Goal: Task Accomplishment & Management: Manage account settings

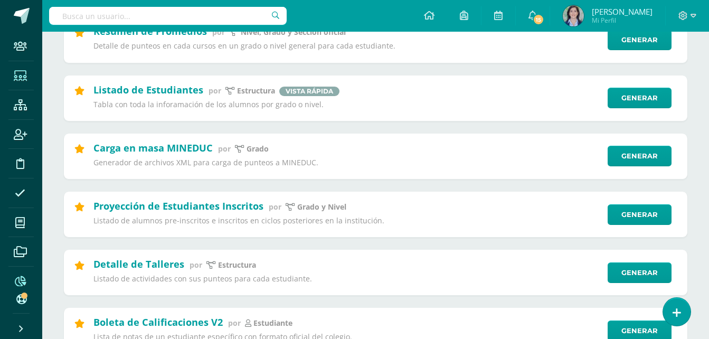
scroll to position [158, 0]
click at [21, 78] on icon at bounding box center [20, 76] width 13 height 11
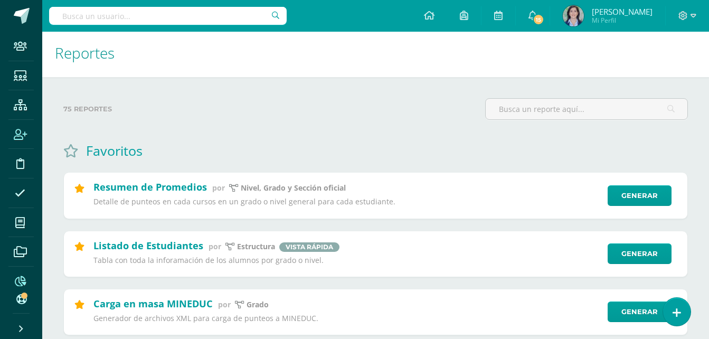
scroll to position [0, 0]
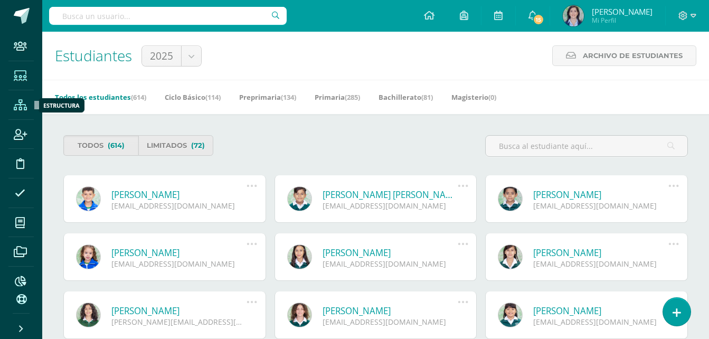
click at [21, 106] on icon at bounding box center [20, 105] width 13 height 11
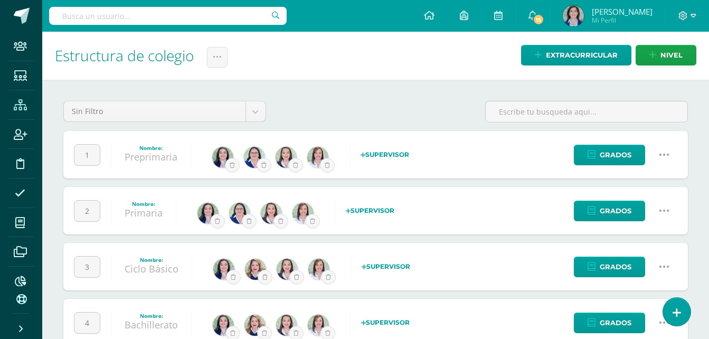
scroll to position [84, 0]
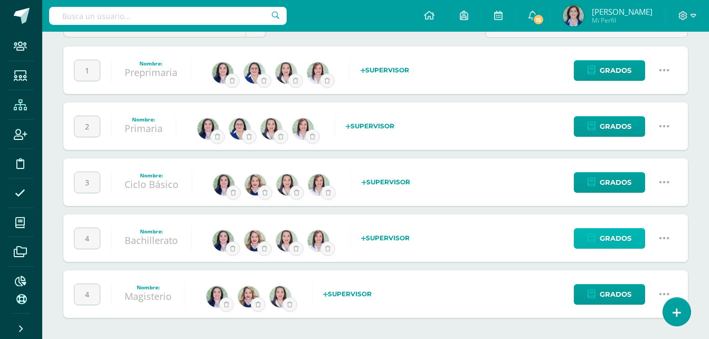
click at [607, 240] on span "Grados" at bounding box center [616, 239] width 32 height 20
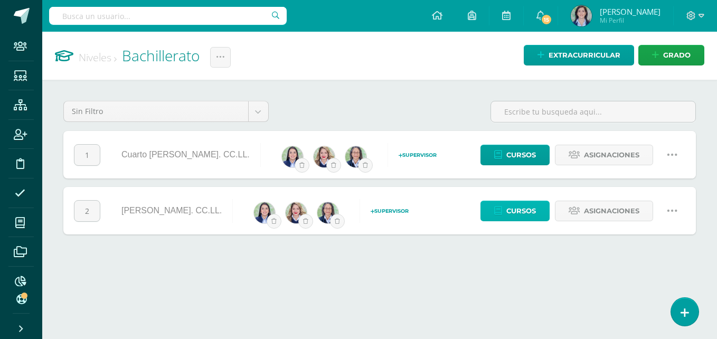
click at [522, 214] on span "Cursos" at bounding box center [521, 211] width 30 height 20
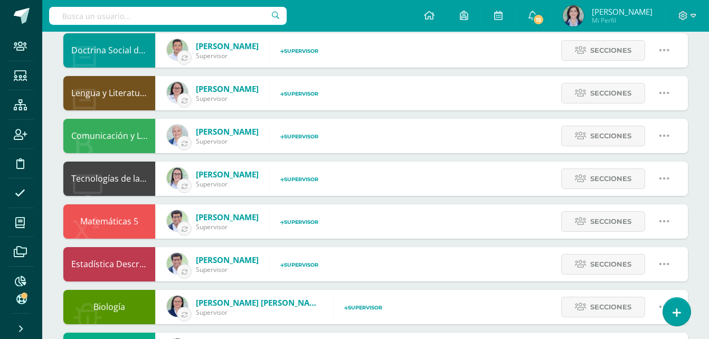
scroll to position [158, 0]
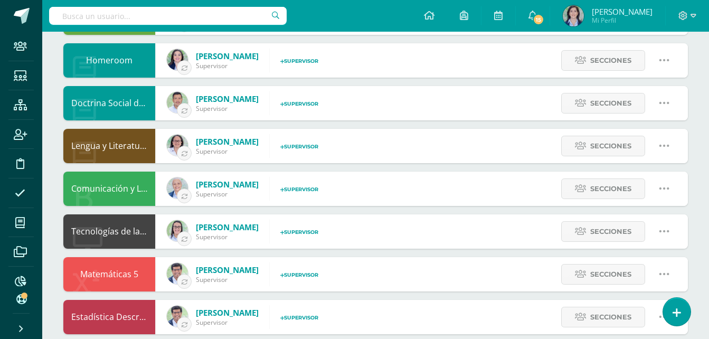
click at [664, 144] on icon at bounding box center [664, 146] width 12 height 12
click at [641, 182] on link "Editar" at bounding box center [643, 183] width 82 height 16
type input "Lengua y Literatura 5"
type input "None"
type input "Lengua y Literatura 5"
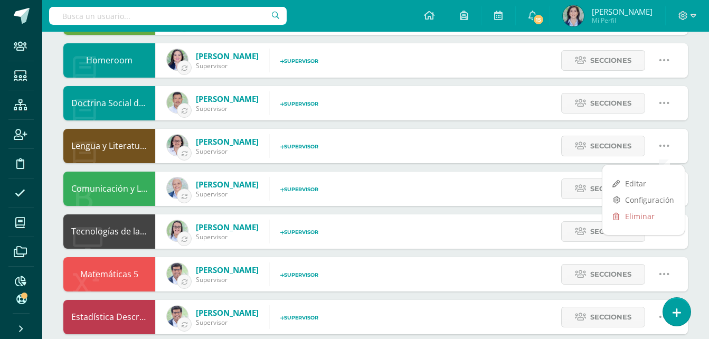
type input "1"
type input "10190"
checkbox input "true"
select select "19"
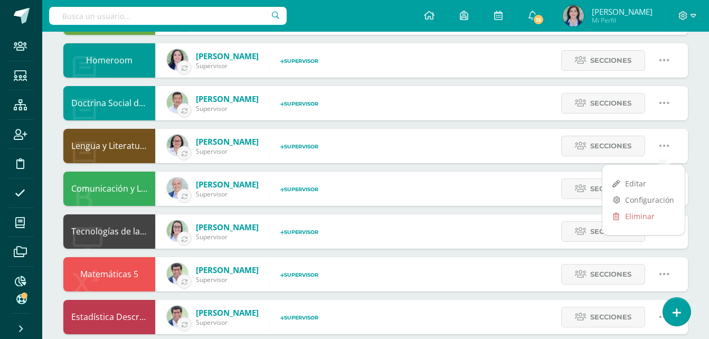
select select "19"
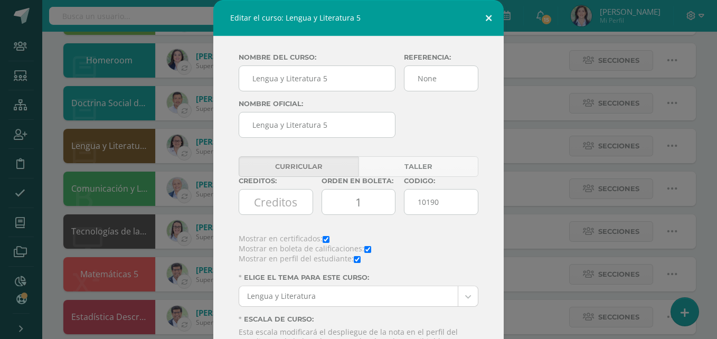
click at [488, 20] on button at bounding box center [489, 18] width 30 height 36
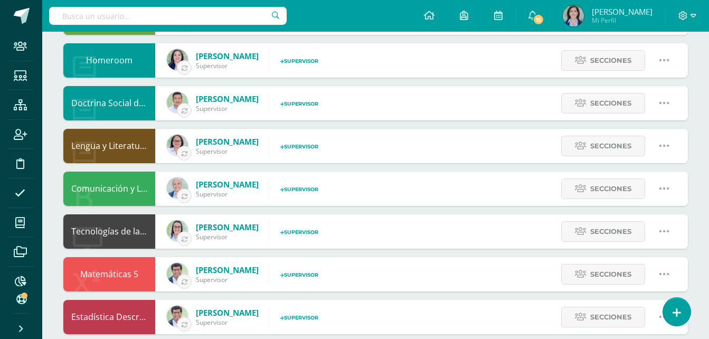
click at [659, 186] on icon at bounding box center [664, 189] width 12 height 12
click at [624, 226] on link "Editar" at bounding box center [643, 226] width 82 height 16
type input "Comunicación y Lenguaje L3 (Inglés) 5"
type input "2"
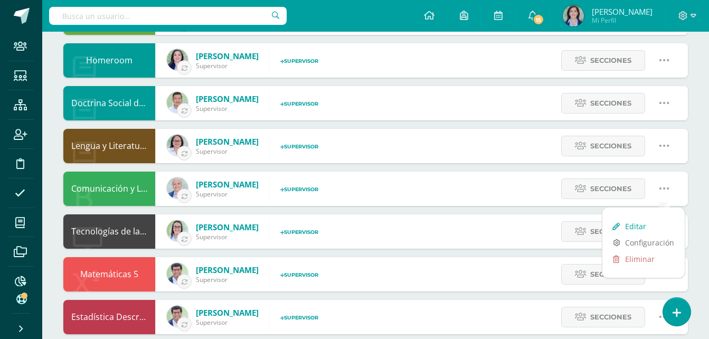
type input "22897"
checkbox input "true"
select select "2"
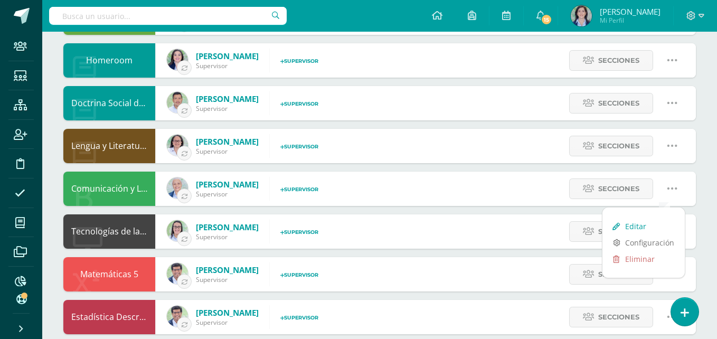
select select "2"
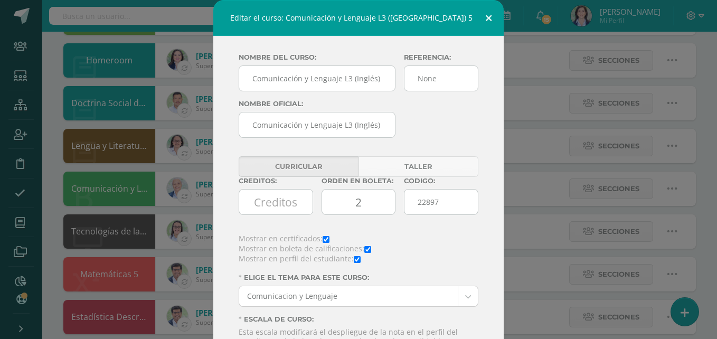
click at [486, 17] on button at bounding box center [489, 18] width 30 height 36
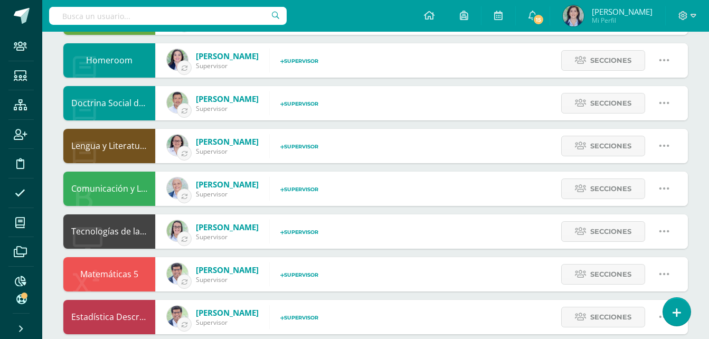
click at [661, 187] on icon at bounding box center [664, 189] width 12 height 12
click at [638, 224] on link "Editar" at bounding box center [643, 226] width 82 height 16
checkbox input "true"
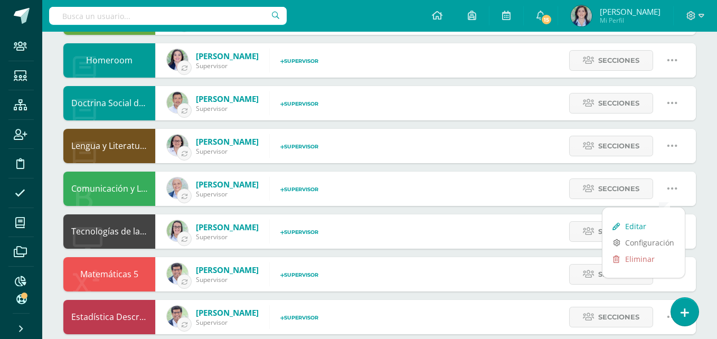
select select "2"
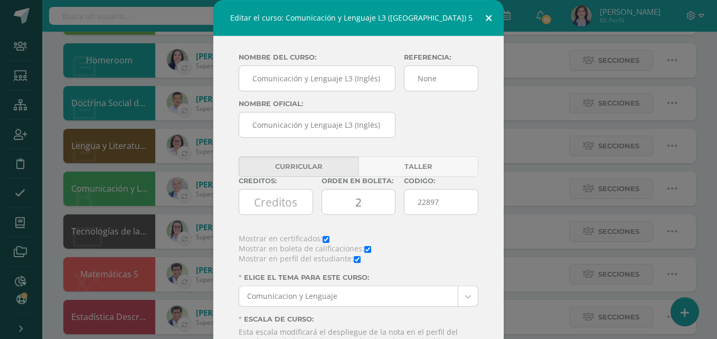
click at [484, 14] on button at bounding box center [489, 18] width 30 height 36
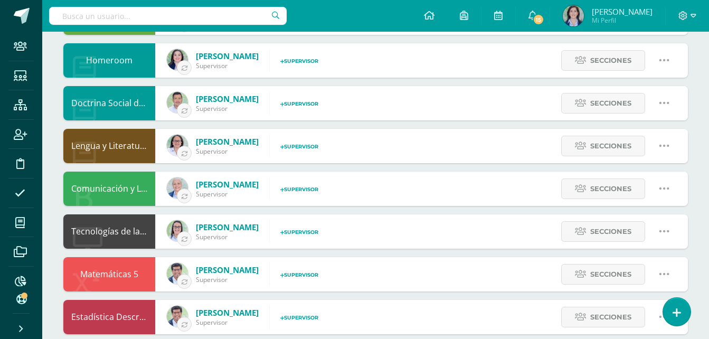
click at [666, 230] on icon at bounding box center [664, 231] width 12 height 12
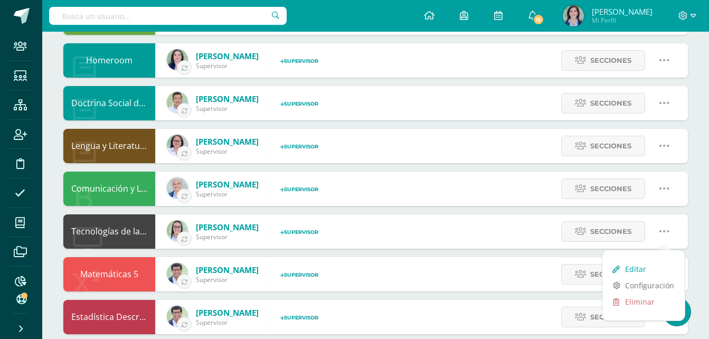
click at [633, 268] on link "Editar" at bounding box center [643, 269] width 82 height 16
type input "Tecnologías de la Información y la Comunicación 5"
type input "3"
type input "10192"
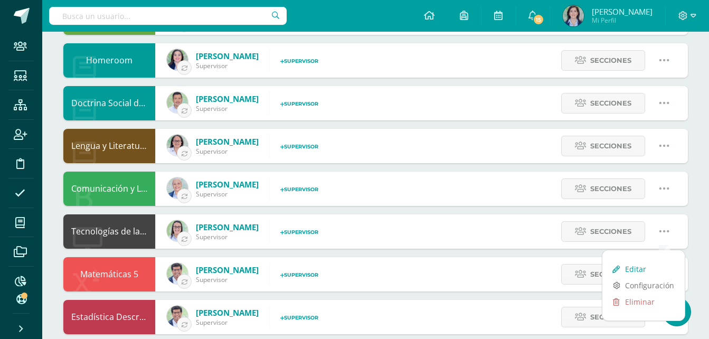
checkbox input "true"
select select "14"
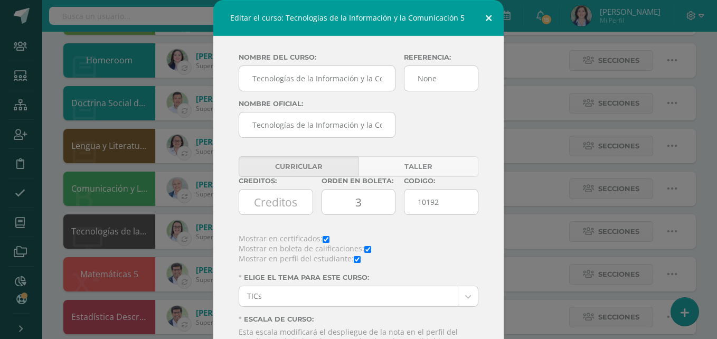
click at [482, 20] on button at bounding box center [489, 18] width 30 height 36
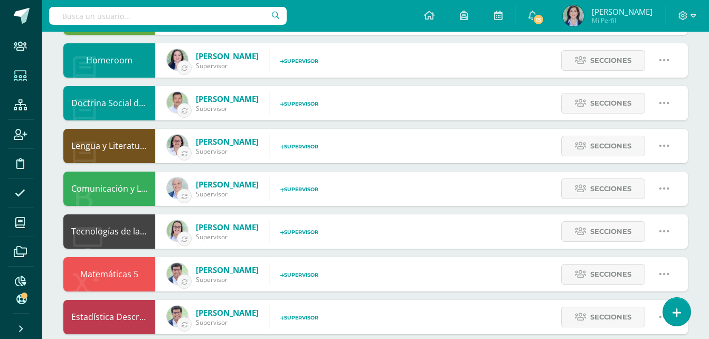
click at [17, 78] on icon at bounding box center [20, 76] width 13 height 11
